Goal: Book appointment/travel/reservation

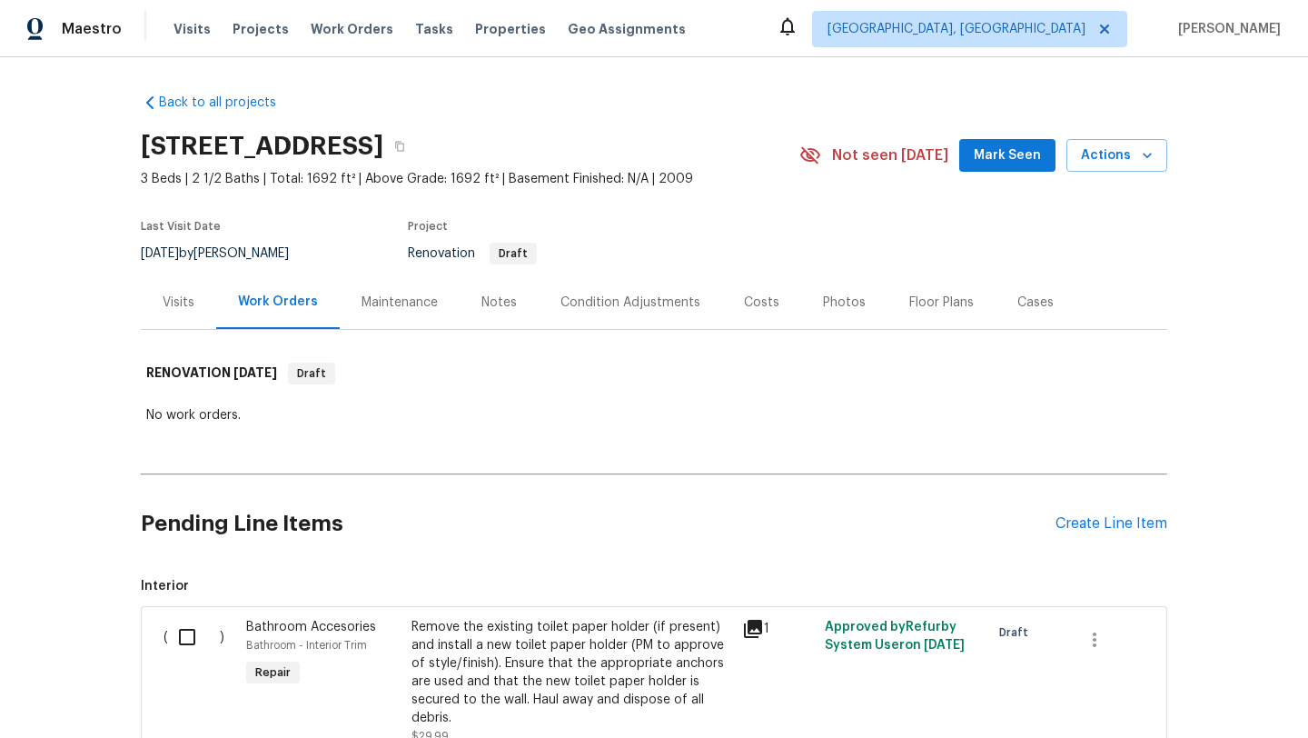
click at [698, 21] on div "Maestro Visits Projects Work Orders Tasks Properties Geo Assignments [GEOGRAPHI…" at bounding box center [654, 28] width 1308 height 57
click at [51, 223] on div "Back to all projects [STREET_ADDRESS] 3 Beds | 2 1/2 Baths | Total: 1692 ft² | …" at bounding box center [654, 397] width 1308 height 680
click at [180, 31] on span "Visits" at bounding box center [191, 29] width 37 height 18
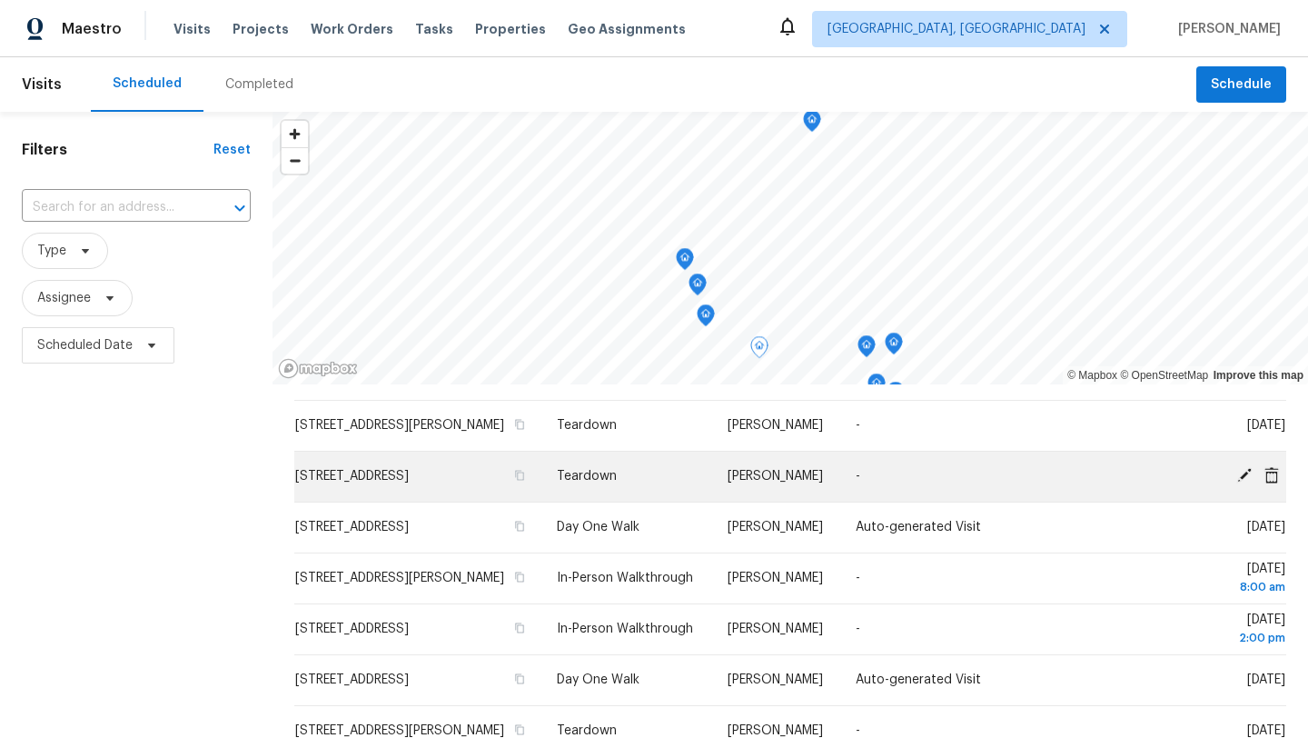
scroll to position [3, 0]
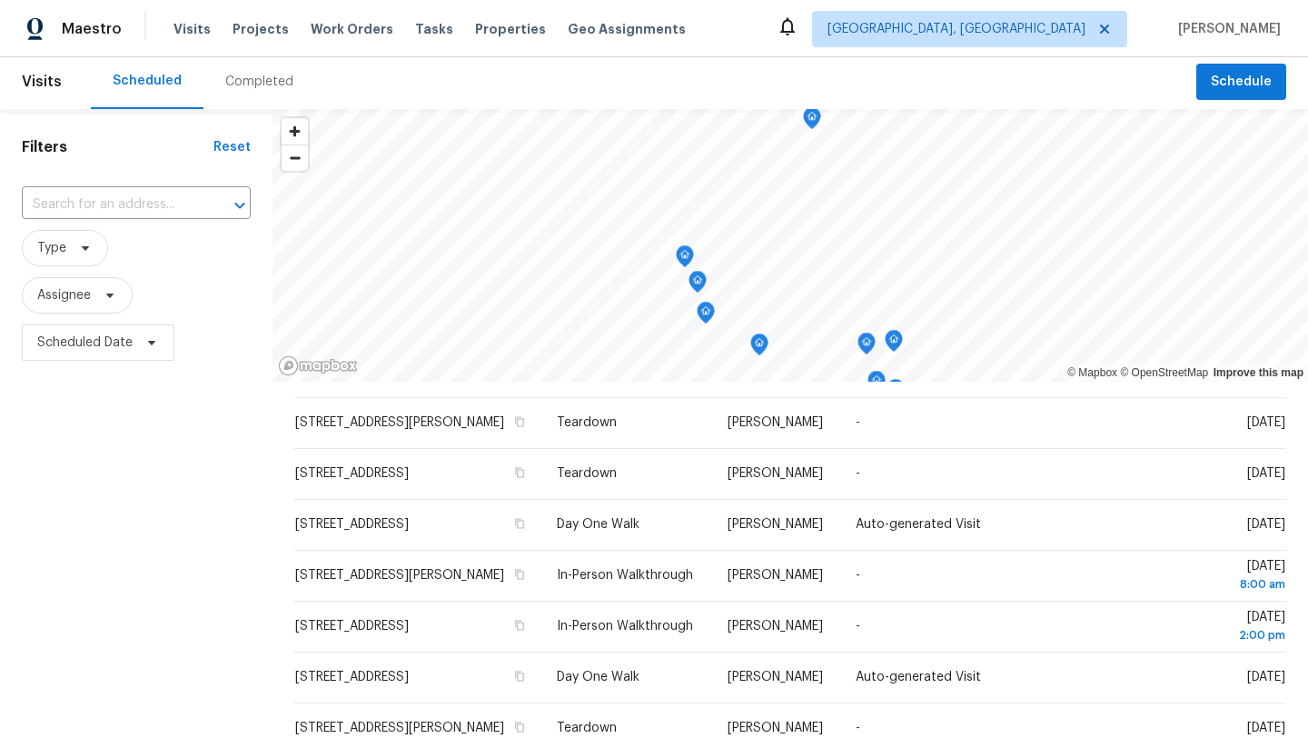
click at [148, 493] on div "Filters Reset ​ Type Assignee Scheduled Date" at bounding box center [136, 540] width 272 height 863
click at [770, 33] on div "Maestro Visits Projects Work Orders Tasks Properties Geo Assignments [GEOGRAPHI…" at bounding box center [654, 28] width 1308 height 57
click at [152, 524] on div "Filters Reset ​ Type Assignee Scheduled Date" at bounding box center [136, 540] width 272 height 863
click at [792, 36] on div "Maestro Visits Projects Work Orders Tasks Properties Geo Assignments [GEOGRAPHI…" at bounding box center [654, 28] width 1308 height 57
click at [183, 505] on div "Filters Reset ​ Type Assignee Scheduled Date" at bounding box center [136, 540] width 272 height 863
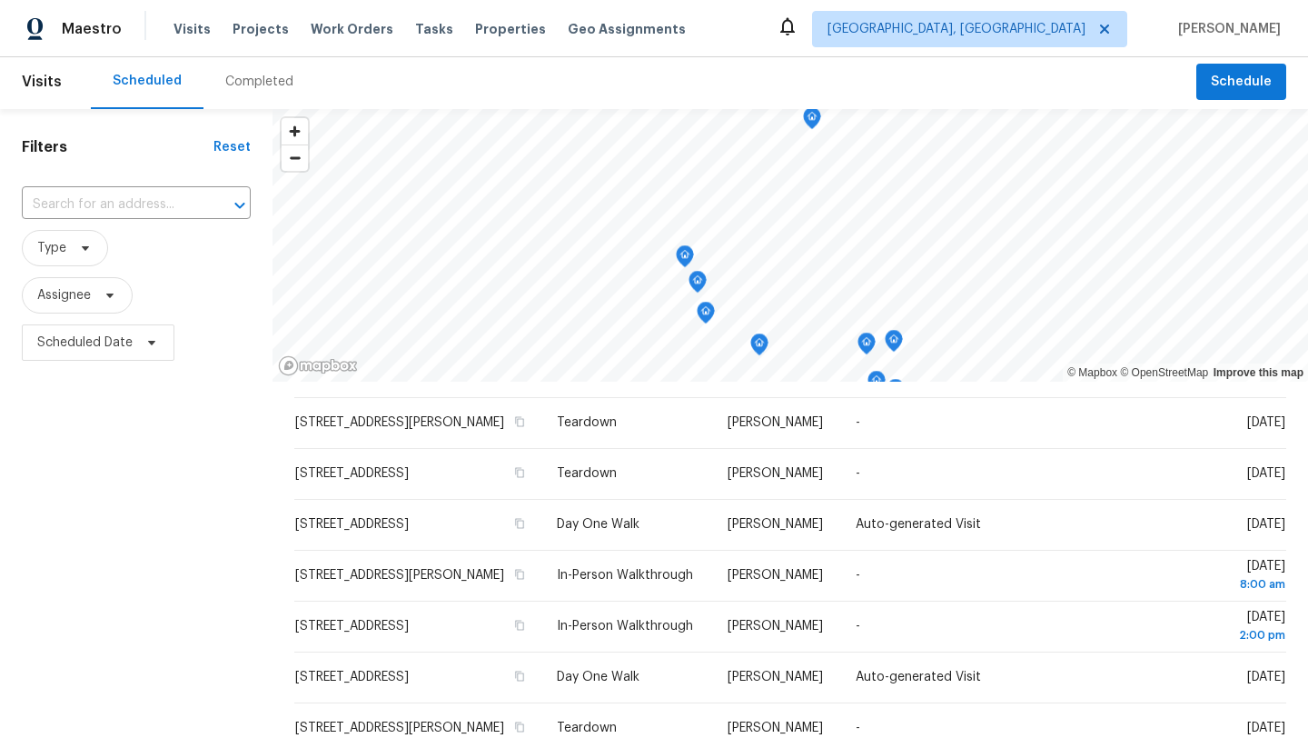
click at [79, 537] on div "Filters Reset ​ Type Assignee Scheduled Date" at bounding box center [136, 540] width 272 height 863
click at [39, 87] on span "Visits" at bounding box center [42, 82] width 40 height 40
click at [734, 9] on div "Maestro Visits Projects Work Orders Tasks Properties Geo Assignments [GEOGRAPHI…" at bounding box center [654, 28] width 1308 height 57
click at [193, 552] on div "Filters Reset ​ Type Assignee Scheduled Date" at bounding box center [136, 540] width 272 height 863
click at [1249, 76] on span "Schedule" at bounding box center [1241, 82] width 61 height 23
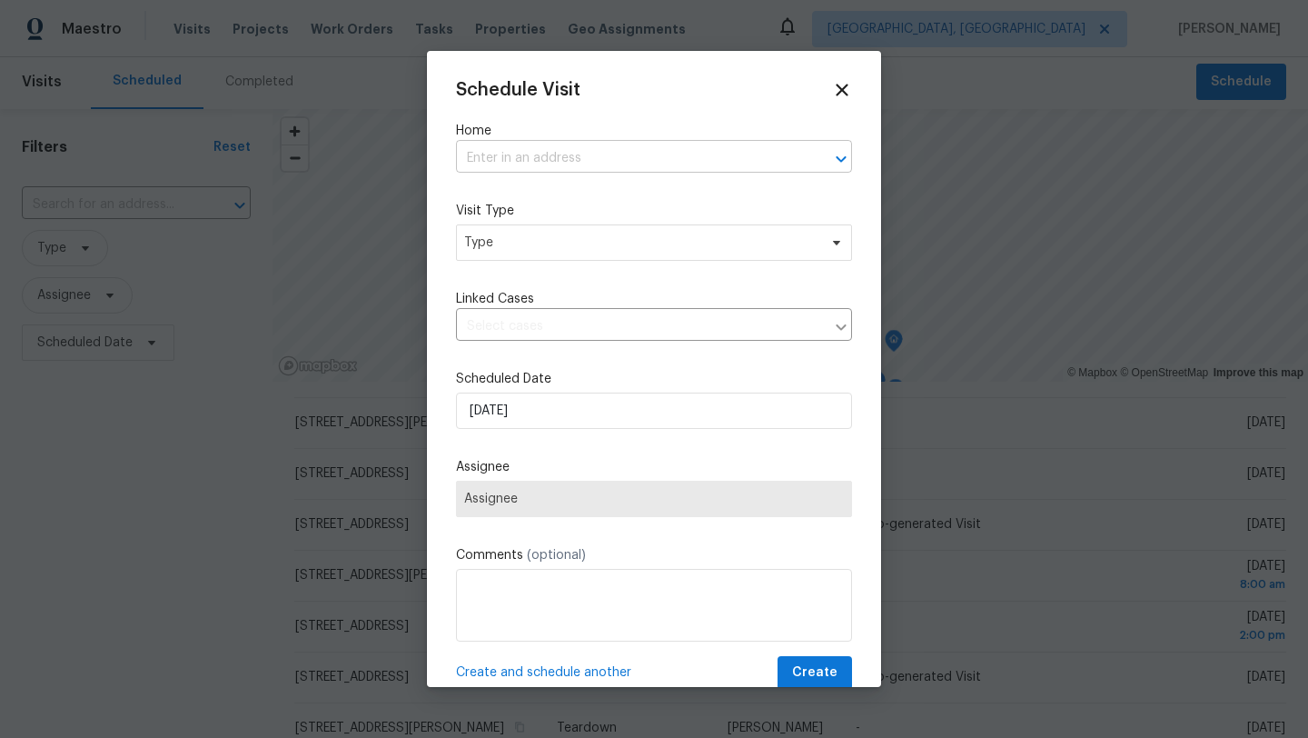
click at [560, 157] on input "text" at bounding box center [628, 158] width 345 height 28
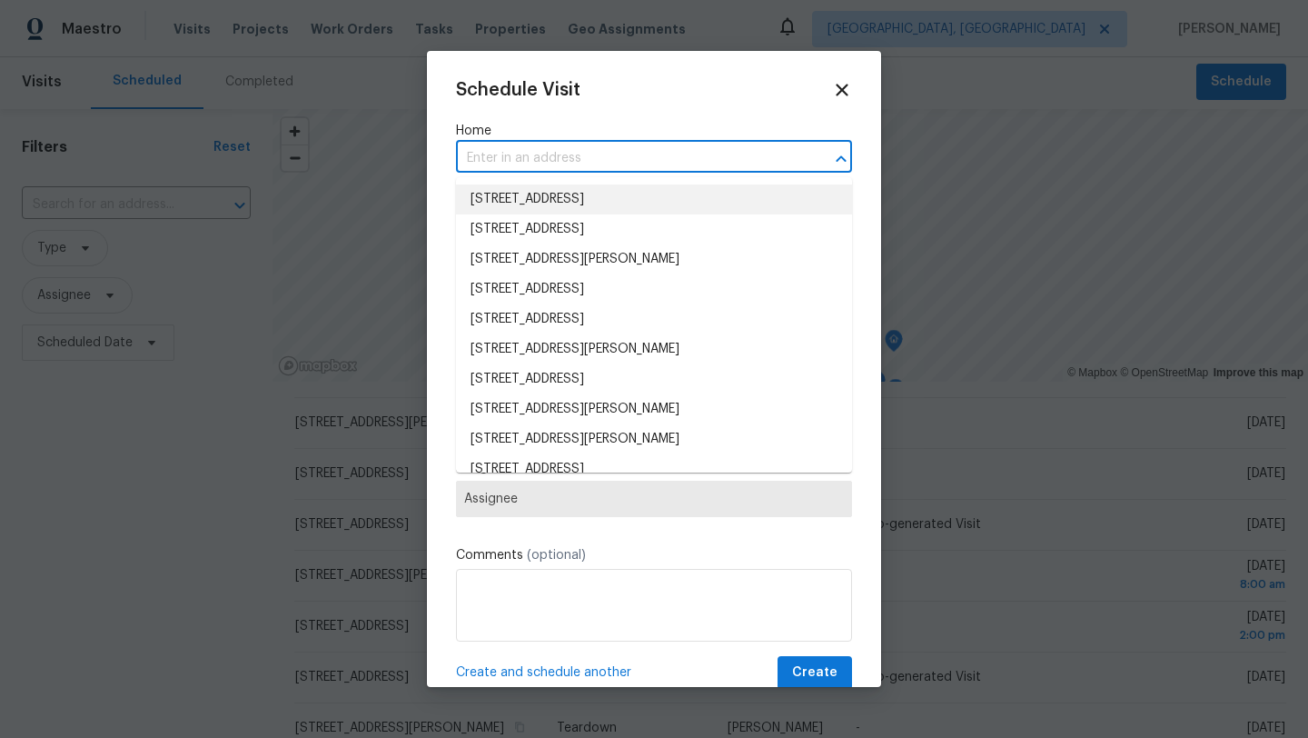
paste input "[STREET_ADDRESS]"
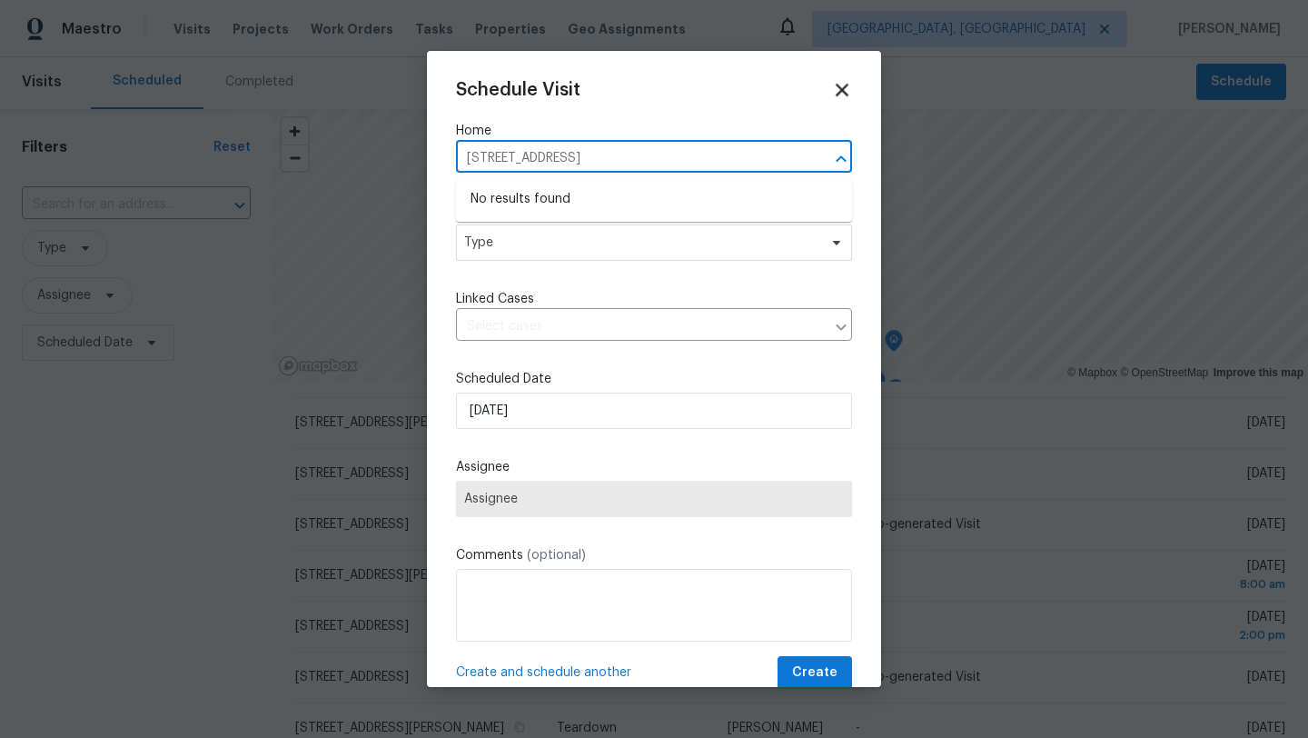
type input "[STREET_ADDRESS]"
click at [841, 86] on icon at bounding box center [841, 89] width 21 height 21
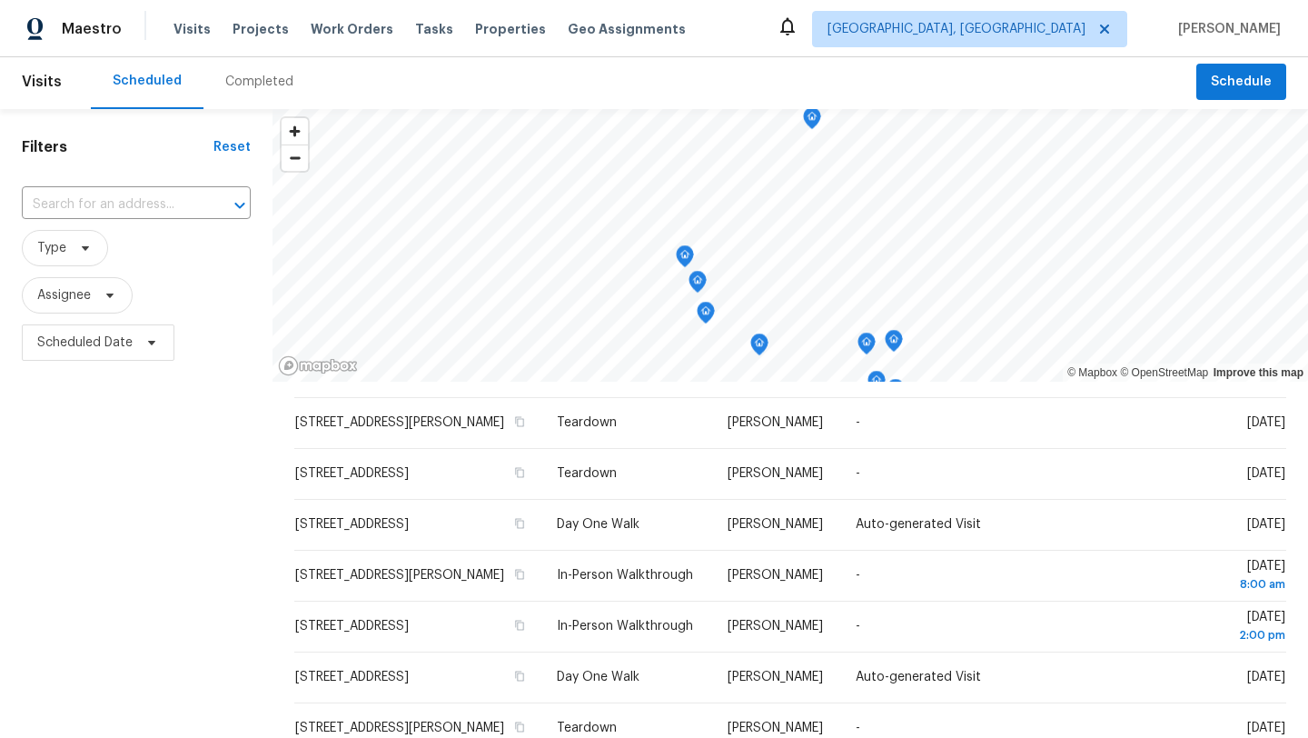
click at [117, 515] on div "Filters Reset ​ Type Assignee Scheduled Date" at bounding box center [136, 540] width 272 height 863
